Goal: Information Seeking & Learning: Learn about a topic

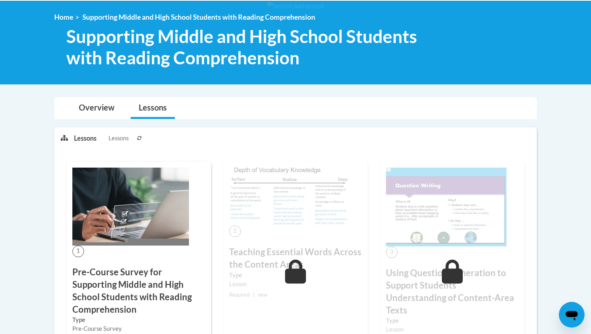
scroll to position [113, 0]
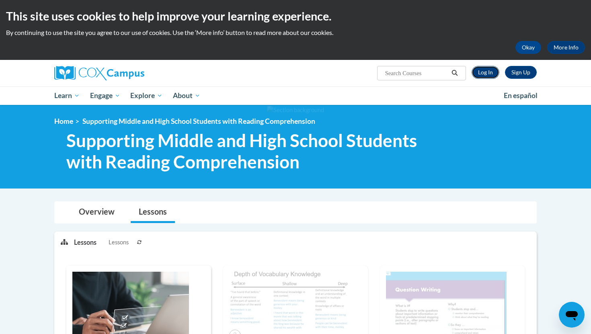
click at [481, 68] on link "Log In" at bounding box center [485, 72] width 28 height 13
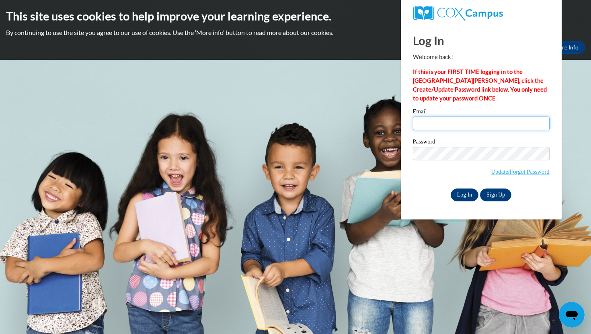
type input "[EMAIL_ADDRESS][DOMAIN_NAME]"
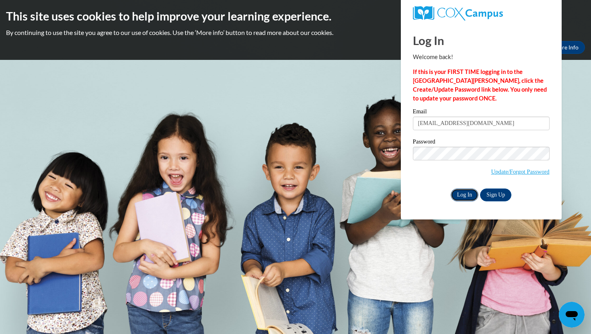
click at [457, 192] on input "Log In" at bounding box center [464, 194] width 28 height 13
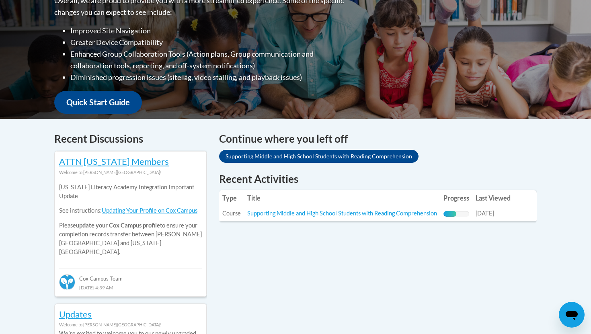
scroll to position [229, 0]
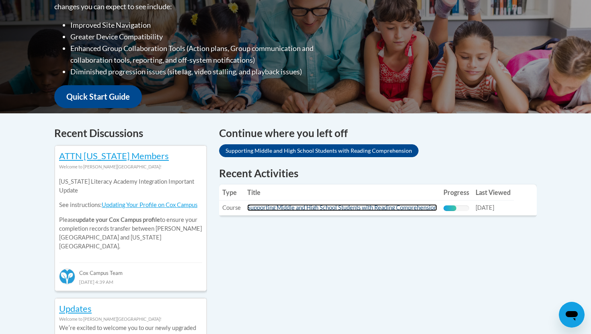
click at [321, 208] on link "Supporting Middle and High School Students with Reading Comprehension" at bounding box center [342, 207] width 190 height 7
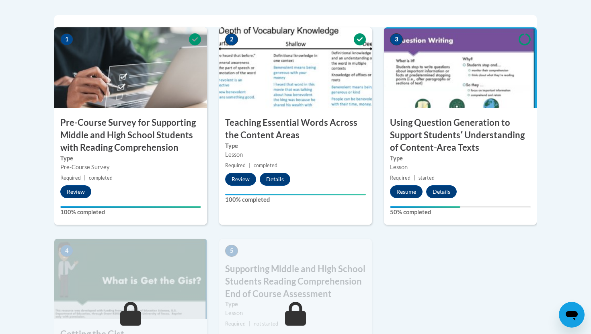
scroll to position [274, 0]
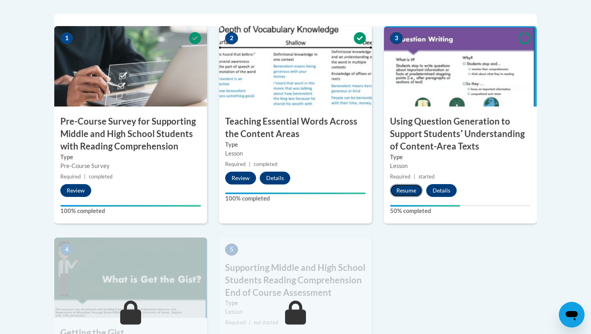
click at [403, 188] on button "Resume" at bounding box center [406, 190] width 33 height 13
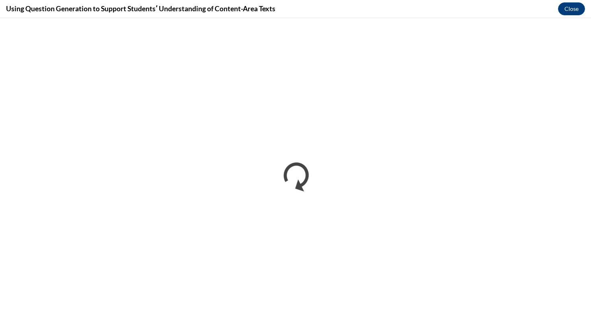
scroll to position [0, 0]
